Goal: Task Accomplishment & Management: Complete application form

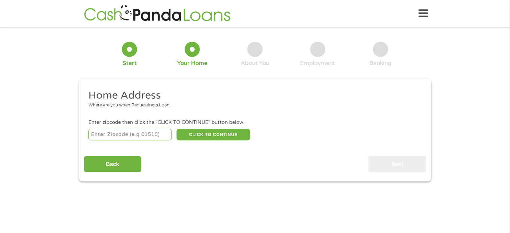
click at [112, 135] on input "number" at bounding box center [129, 134] width 83 height 11
type input "27616"
click at [213, 134] on button "CLICK TO CONTINUE" at bounding box center [213, 134] width 74 height 11
type input "27616"
type input "[GEOGRAPHIC_DATA]"
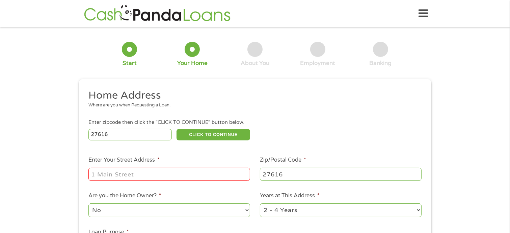
click at [171, 173] on input "Enter Your Street Address *" at bounding box center [169, 174] width 162 height 13
type input "[STREET_ADDRESS]"
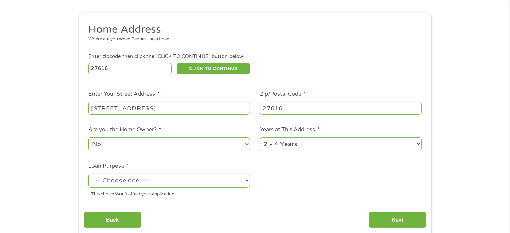
scroll to position [67, 0]
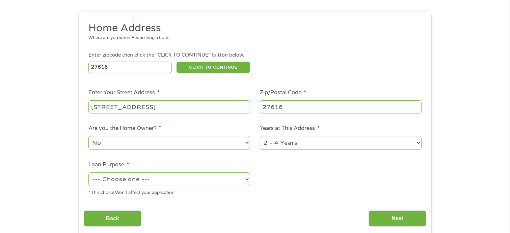
click at [245, 143] on select "No Yes" at bounding box center [169, 143] width 162 height 14
select select "yes"
click at [88, 137] on select "No Yes" at bounding box center [169, 143] width 162 height 14
click at [417, 143] on select "1 Year or less 1 - 2 Years 2 - 4 Years Over 4 Years" at bounding box center [341, 143] width 162 height 14
select select "60months"
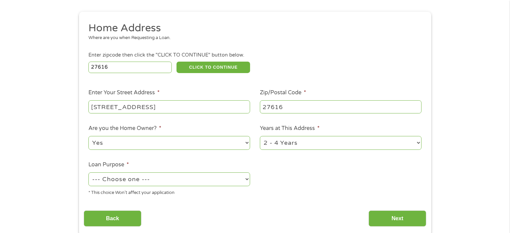
click at [260, 137] on select "1 Year or less 1 - 2 Years 2 - 4 Years Over 4 Years" at bounding box center [341, 143] width 162 height 14
click at [156, 182] on select "--- Choose one --- Pay Bills Debt Consolidation Home Improvement Major Purchase…" at bounding box center [169, 180] width 162 height 14
select select "other"
click at [88, 173] on select "--- Choose one --- Pay Bills Debt Consolidation Home Improvement Major Purchase…" at bounding box center [169, 180] width 162 height 14
click at [394, 222] on input "Next" at bounding box center [397, 219] width 58 height 17
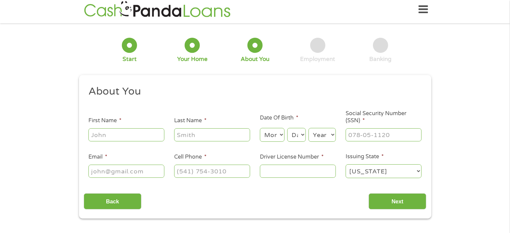
scroll to position [0, 0]
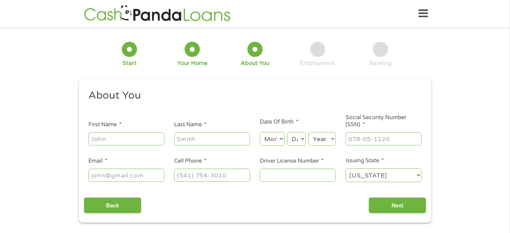
click at [135, 137] on input "First Name *" at bounding box center [126, 139] width 76 height 13
type input "[PERSON_NAME]"
type input "[EMAIL_ADDRESS][DOMAIN_NAME]"
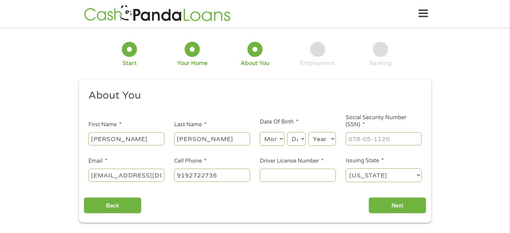
type input "[PHONE_NUMBER]"
click at [265, 141] on select "Month 1 2 3 4 5 6 7 8 9 10 11 12" at bounding box center [272, 139] width 25 height 14
select select "1"
click at [260, 133] on select "Month 1 2 3 4 5 6 7 8 9 10 11 12" at bounding box center [272, 139] width 25 height 14
click at [297, 139] on select "Day 1 2 3 4 5 6 7 8 9 10 11 12 13 14 15 16 17 18 19 20 21 22 23 24 25 26 27 28 …" at bounding box center [296, 139] width 18 height 14
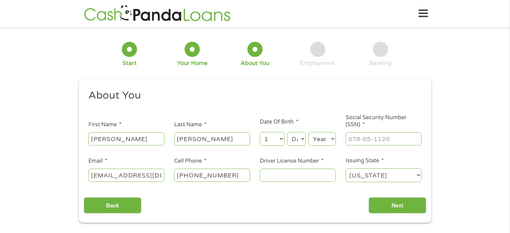
select select "21"
click at [287, 133] on select "Day 1 2 3 4 5 6 7 8 9 10 11 12 13 14 15 16 17 18 19 20 21 22 23 24 25 26 27 28 …" at bounding box center [296, 139] width 18 height 14
click at [319, 141] on select "Year [DATE] 2006 2005 2004 2003 2002 2001 2000 1999 1998 1997 1996 1995 1994 19…" at bounding box center [321, 139] width 27 height 14
select select "1958"
click at [308, 133] on select "Year [DATE] 2006 2005 2004 2003 2002 2001 2000 1999 1998 1997 1996 1995 1994 19…" at bounding box center [321, 139] width 27 height 14
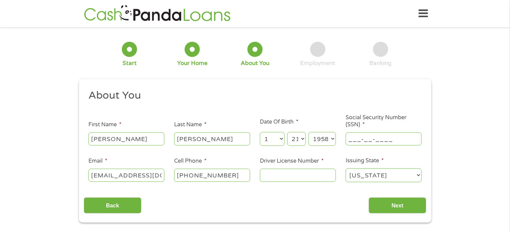
click at [396, 141] on input "___-__-____" at bounding box center [384, 139] width 76 height 13
type input "244-13-7501"
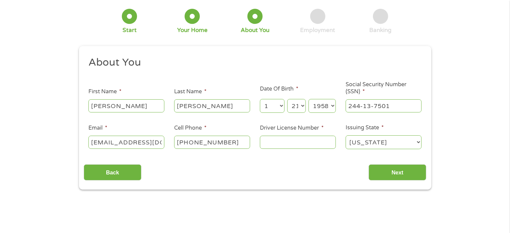
scroll to position [34, 0]
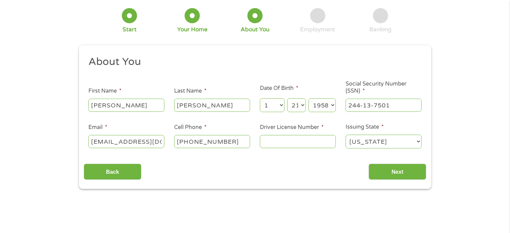
click at [278, 143] on input "Driver License Number *" at bounding box center [298, 141] width 76 height 13
type input "4607760"
click at [385, 171] on input "Next" at bounding box center [397, 172] width 58 height 17
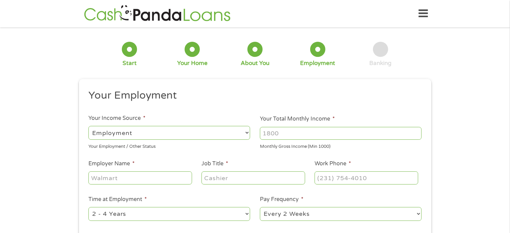
scroll to position [0, 0]
click at [288, 135] on input "Your Total Monthly Income *" at bounding box center [341, 133] width 162 height 13
type input "6250"
click at [159, 177] on input "Employer Name *" at bounding box center [139, 178] width 103 height 13
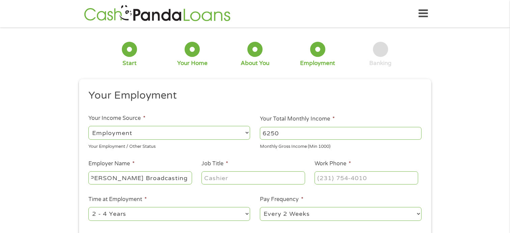
type input "[PERSON_NAME] Broadcasting Group Inc"
click at [232, 178] on input "Job Title *" at bounding box center [252, 178] width 103 height 13
type input "Owner"
click at [353, 176] on input "(___) ___-____" at bounding box center [365, 178] width 103 height 13
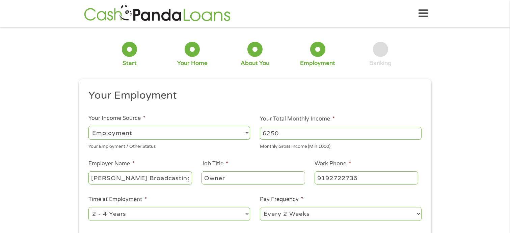
type input "[PHONE_NUMBER]"
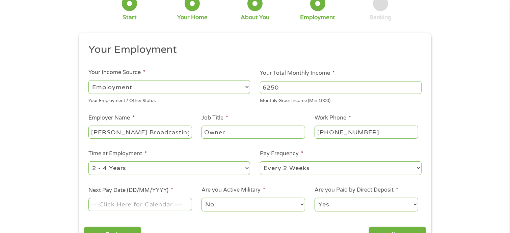
scroll to position [67, 0]
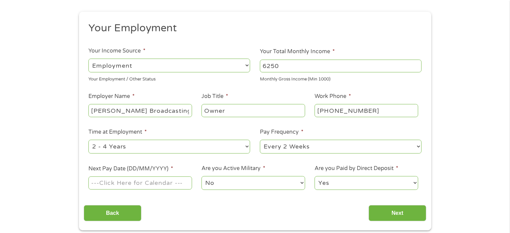
click at [415, 146] on select "--- Choose one --- Every 2 Weeks Every Week Monthly Semi-Monthly" at bounding box center [341, 147] width 162 height 14
select select "monthly"
click at [260, 140] on select "--- Choose one --- Every 2 Weeks Every Week Monthly Semi-Monthly" at bounding box center [341, 147] width 162 height 14
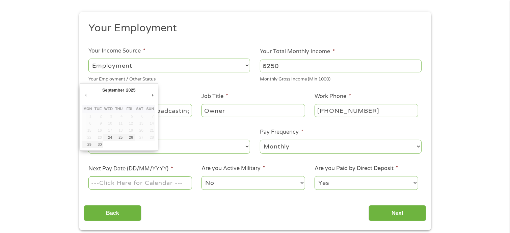
click at [146, 184] on input "Next Pay Date (DD/MM/YYYY) *" at bounding box center [139, 183] width 103 height 13
type input "[DATE]"
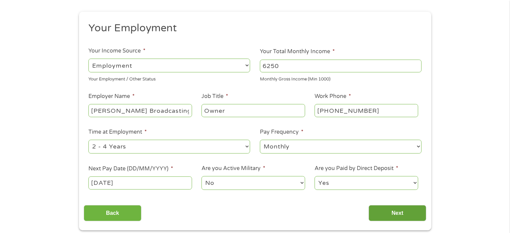
click at [385, 214] on input "Next" at bounding box center [397, 213] width 58 height 17
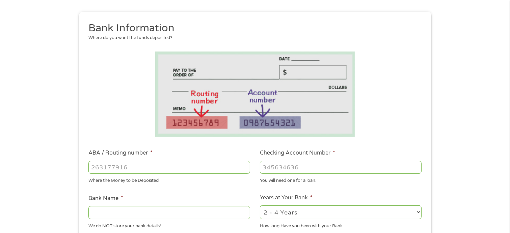
click at [147, 165] on input "ABA / Routing number *" at bounding box center [169, 167] width 162 height 13
type input "053100452"
type input "MECHANICS FARMERS BANK"
type input "053100452"
click at [312, 169] on input "Checking Account Number *" at bounding box center [341, 167] width 162 height 13
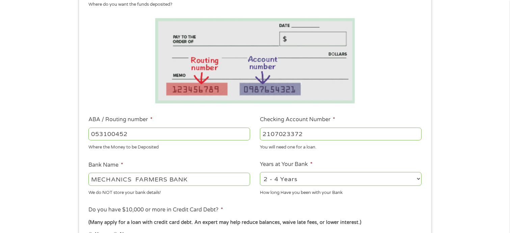
scroll to position [101, 0]
type input "2107023372"
click at [417, 180] on select "2 - 4 Years 6 - 12 Months 1 - 2 Years Over 4 Years" at bounding box center [341, 179] width 162 height 14
select select "60months"
click at [260, 172] on select "2 - 4 Years 6 - 12 Months 1 - 2 Years Over 4 Years" at bounding box center [341, 179] width 162 height 14
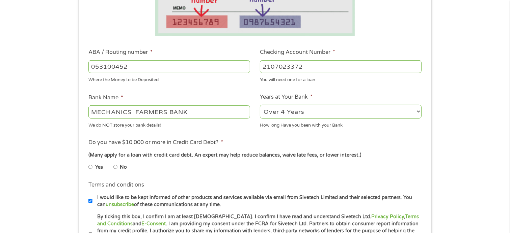
scroll to position [169, 0]
click at [115, 166] on input "No" at bounding box center [115, 167] width 4 height 11
radio input "true"
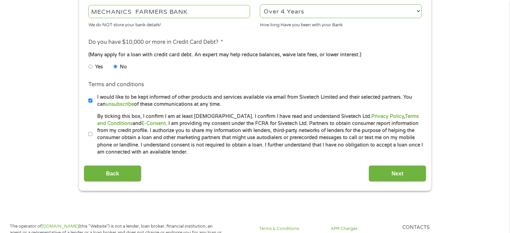
scroll to position [270, 0]
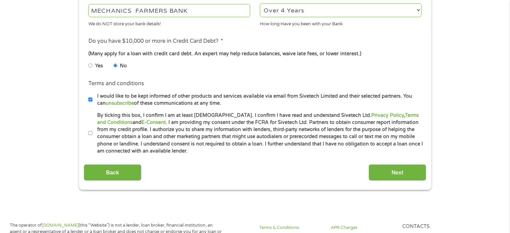
click at [92, 132] on label "By ticking this box, I confirm I am at least [DEMOGRAPHIC_DATA]. I confirm I ha…" at bounding box center [257, 133] width 331 height 43
click at [92, 132] on input "By ticking this box, I confirm I am at least [DEMOGRAPHIC_DATA]. I confirm I ha…" at bounding box center [90, 133] width 4 height 11
checkbox input "true"
click at [395, 173] on input "Next" at bounding box center [397, 173] width 58 height 17
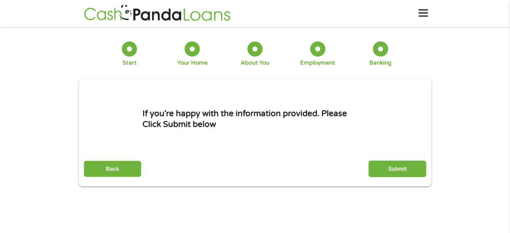
scroll to position [0, 0]
click at [395, 173] on input "Submit" at bounding box center [397, 169] width 58 height 17
